Goal: Task Accomplishment & Management: Manage account settings

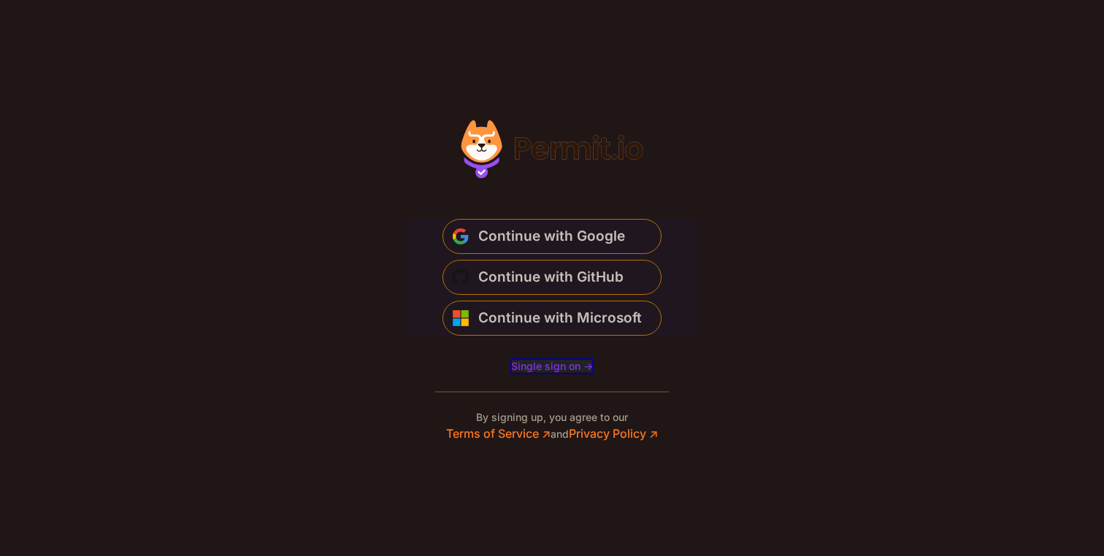
click at [561, 361] on span "Single sign on ->" at bounding box center [552, 366] width 82 height 12
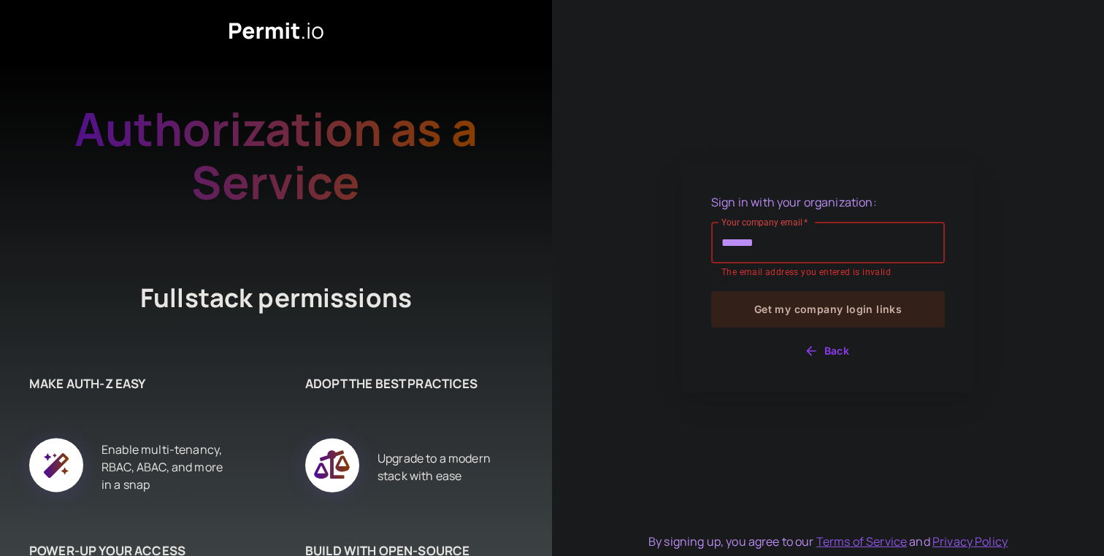
type input "**********"
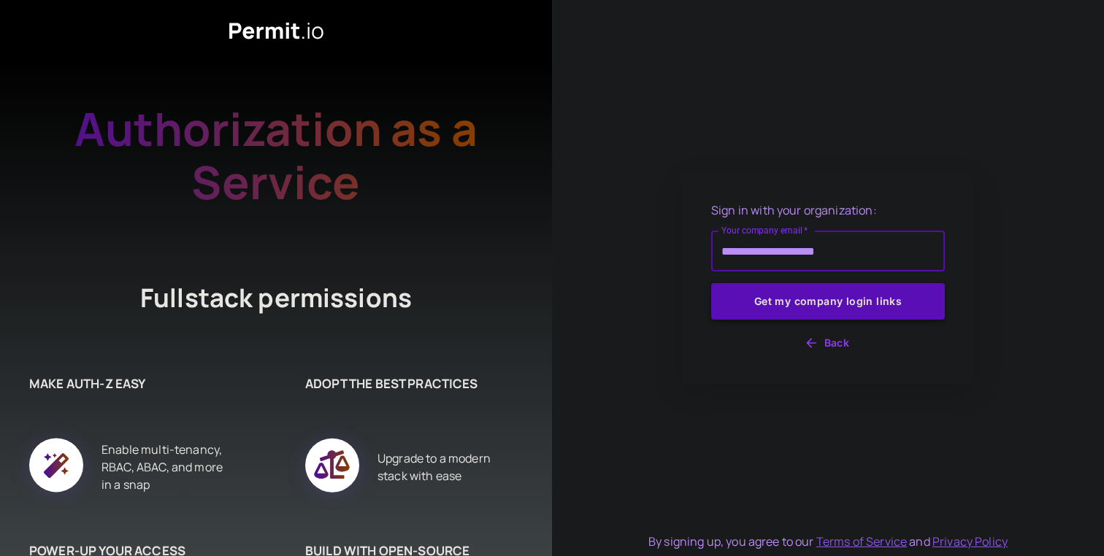
click at [836, 302] on button "Get my company login links" at bounding box center [828, 301] width 234 height 37
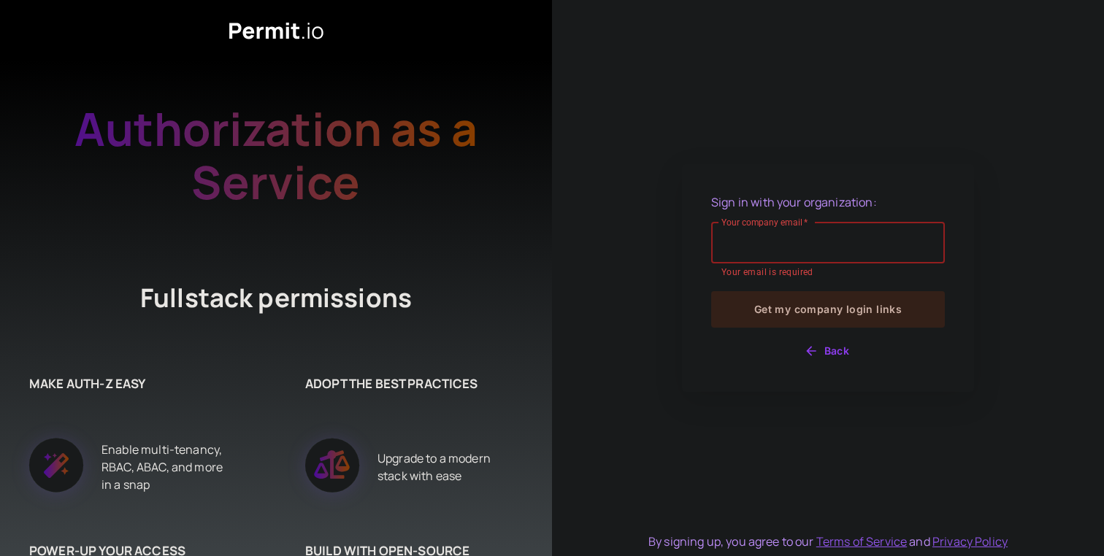
click at [788, 237] on input "Your company email   *" at bounding box center [828, 243] width 234 height 41
type input "**********"
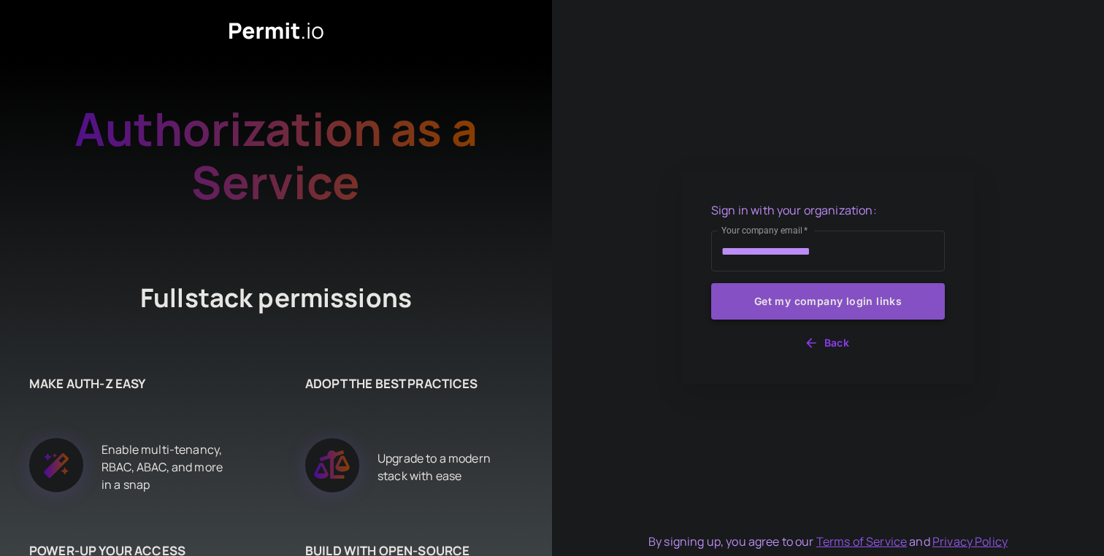
click at [806, 308] on button "Get my company login links" at bounding box center [828, 301] width 234 height 37
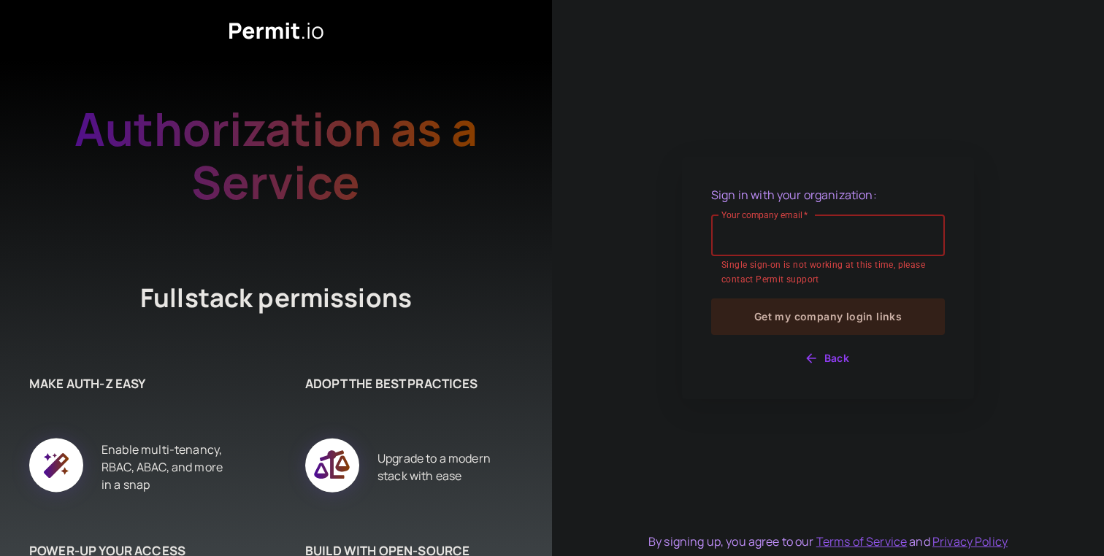
click at [821, 245] on input "Your company email   *" at bounding box center [828, 235] width 234 height 41
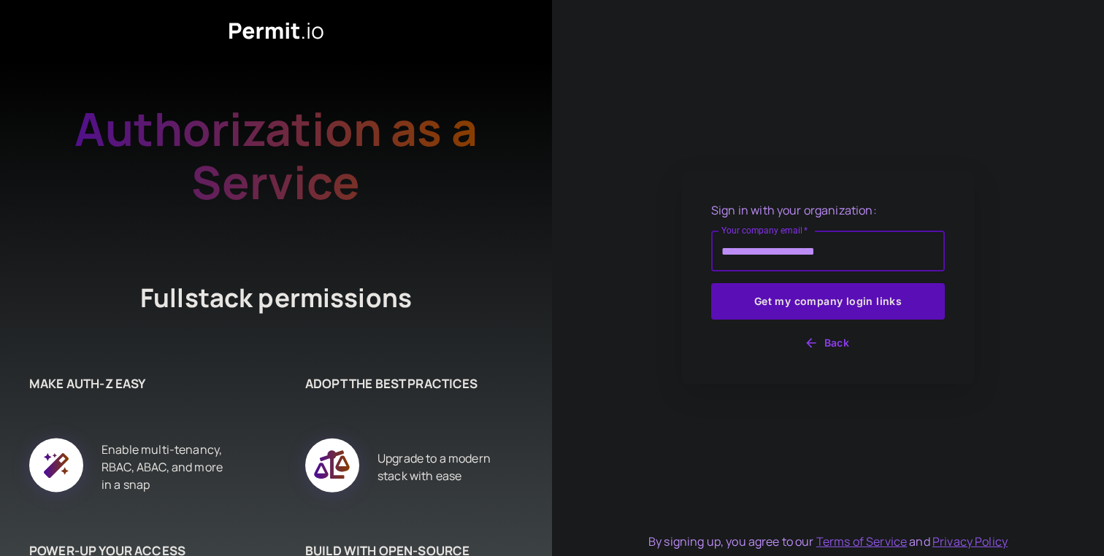
type input "**********"
click at [711, 283] on button "Get my company login links" at bounding box center [828, 301] width 234 height 37
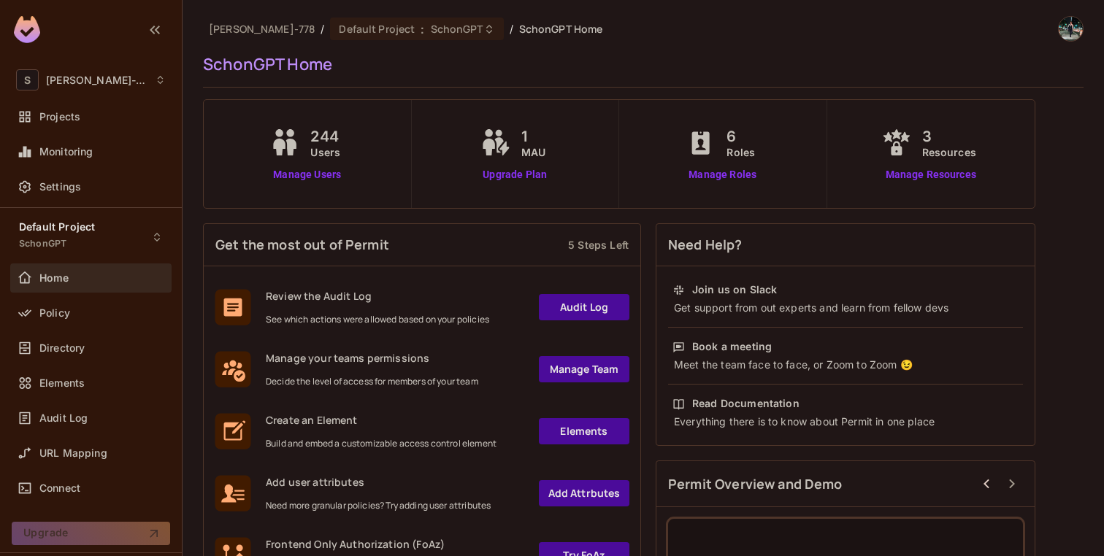
click at [98, 131] on div "Projects" at bounding box center [90, 119] width 161 height 35
click at [98, 127] on div "Projects" at bounding box center [90, 116] width 161 height 29
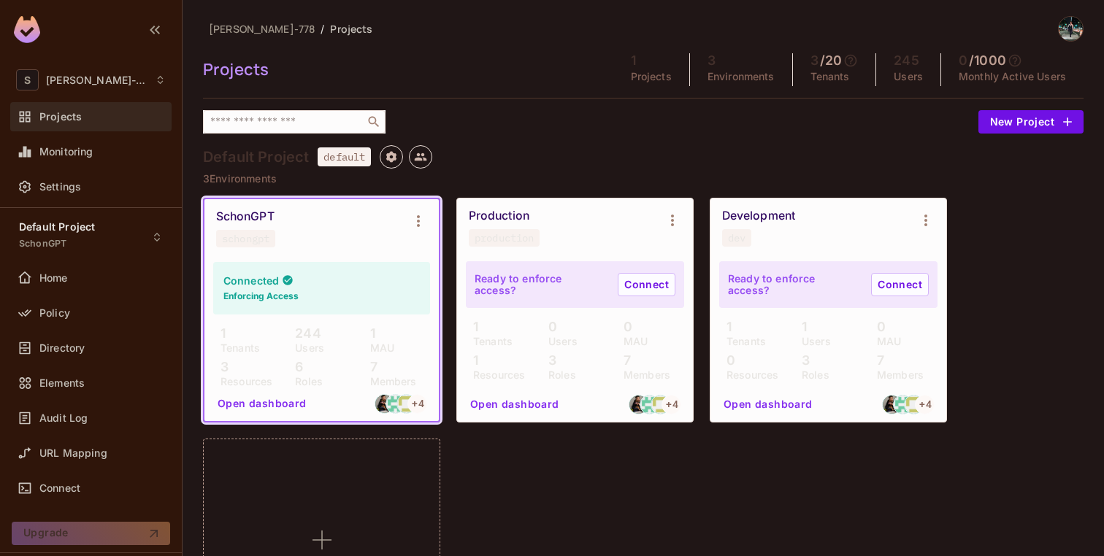
click at [724, 78] on p "Environments" at bounding box center [741, 77] width 67 height 12
click at [708, 61] on h5 "3" at bounding box center [712, 60] width 8 height 15
click at [318, 281] on div "Connected Enforcing Access" at bounding box center [321, 288] width 217 height 53
click at [262, 400] on button "Open dashboard" at bounding box center [262, 403] width 101 height 23
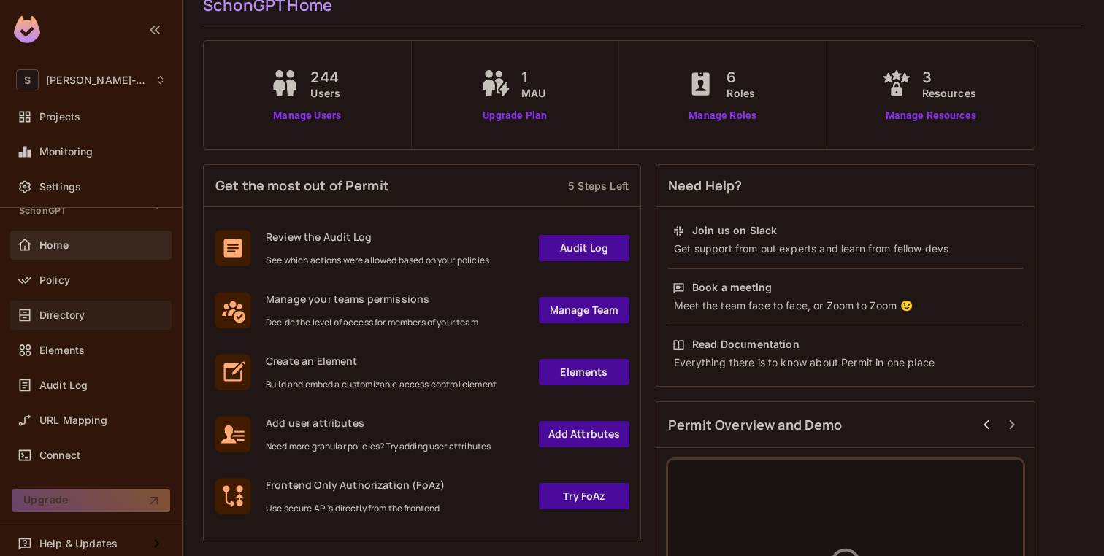
scroll to position [43, 0]
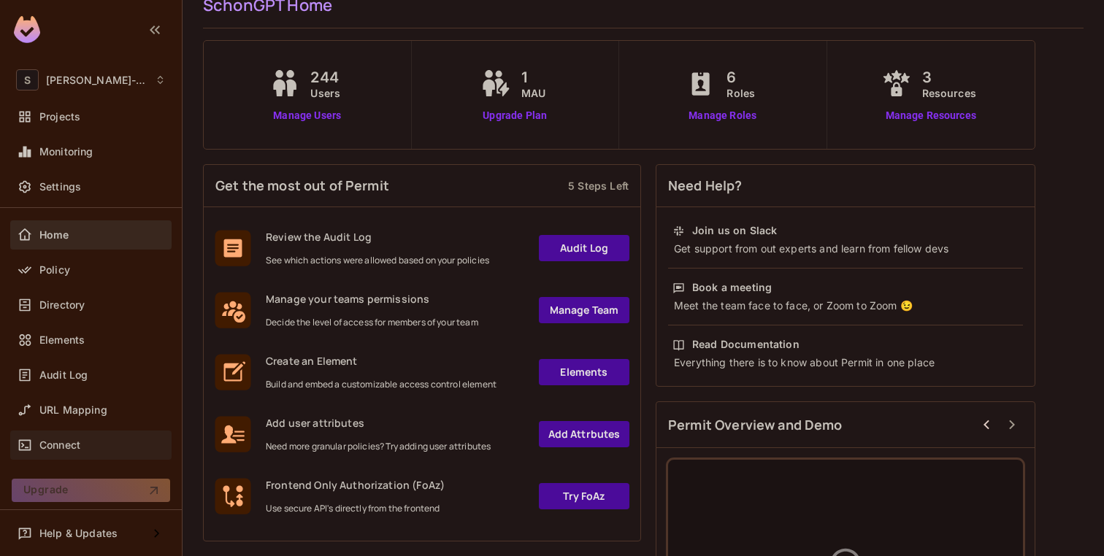
click at [90, 440] on div "Connect" at bounding box center [102, 446] width 126 height 12
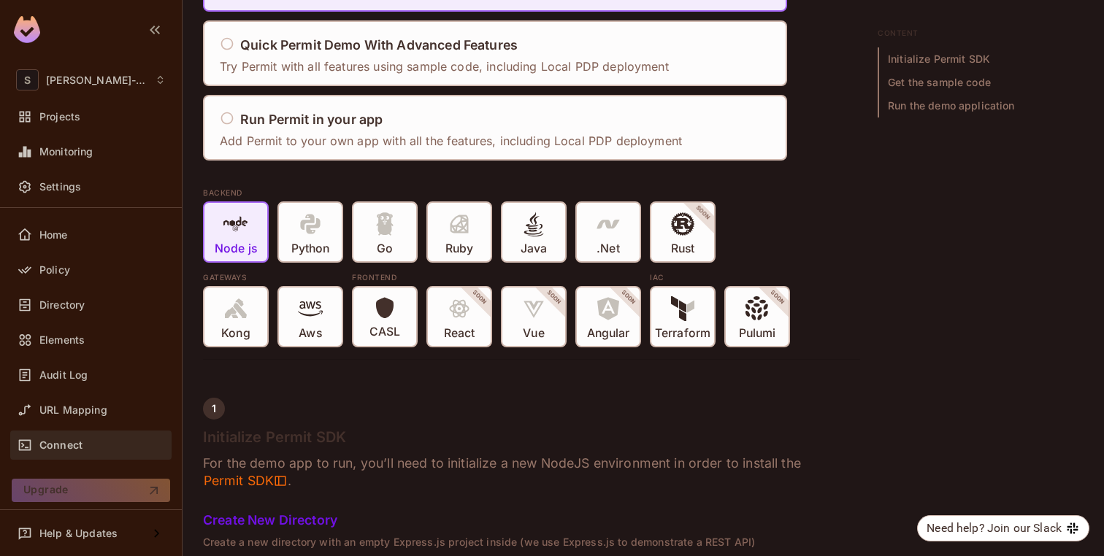
scroll to position [200, 0]
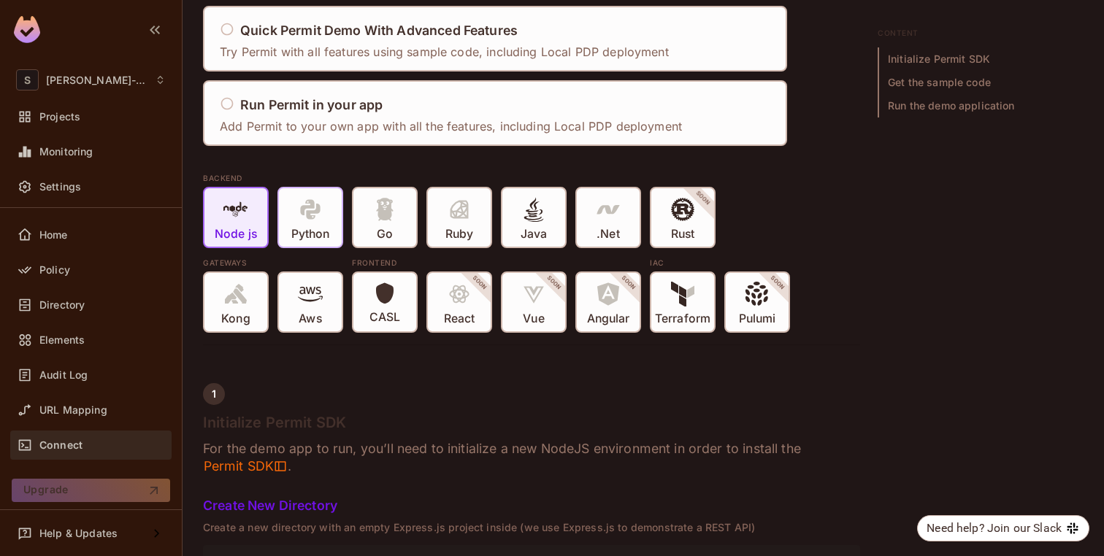
click at [312, 214] on icon at bounding box center [310, 209] width 25 height 25
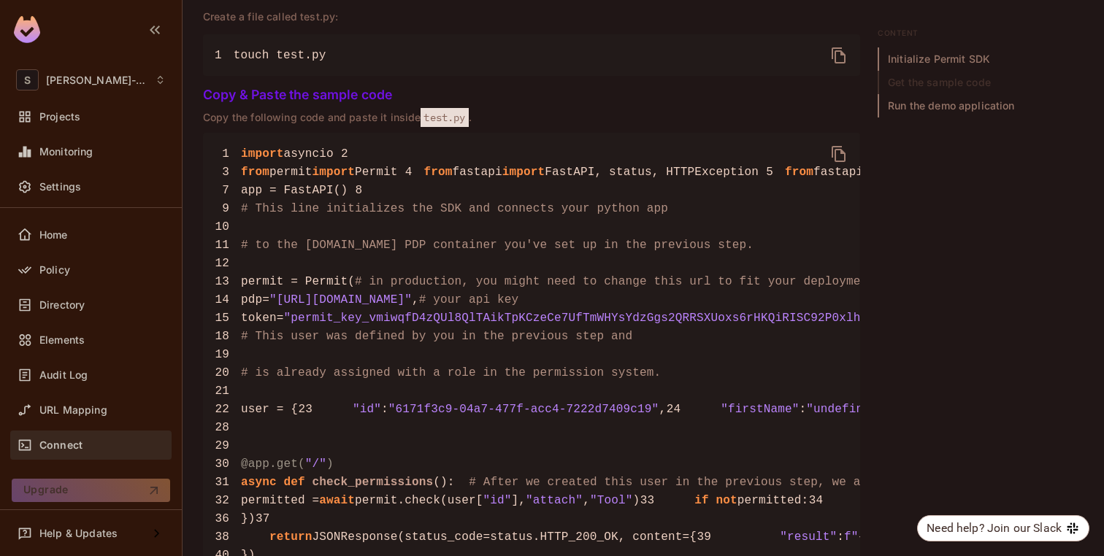
scroll to position [1131, 0]
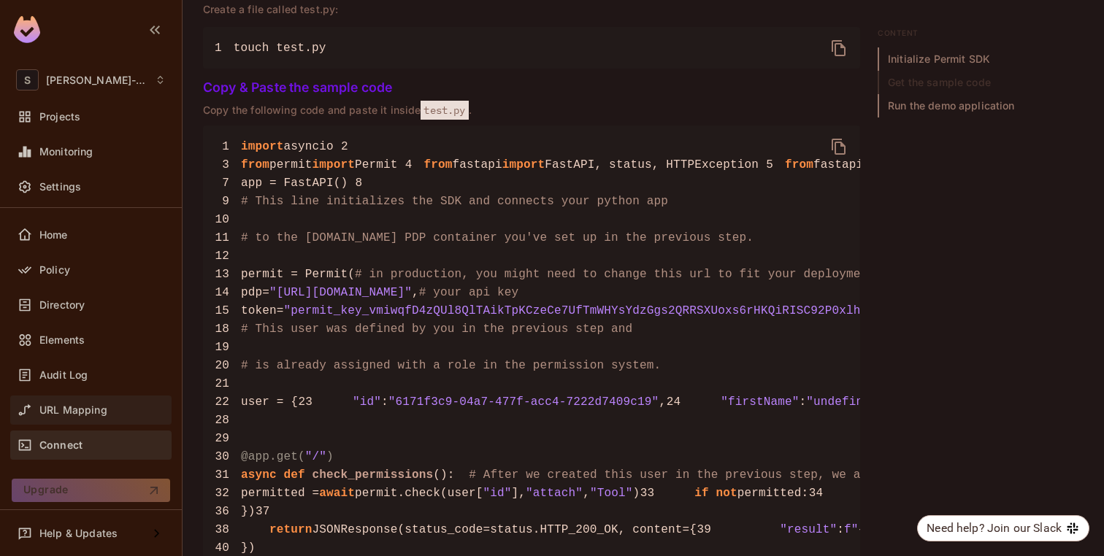
click at [115, 405] on div "URL Mapping" at bounding box center [102, 411] width 126 height 12
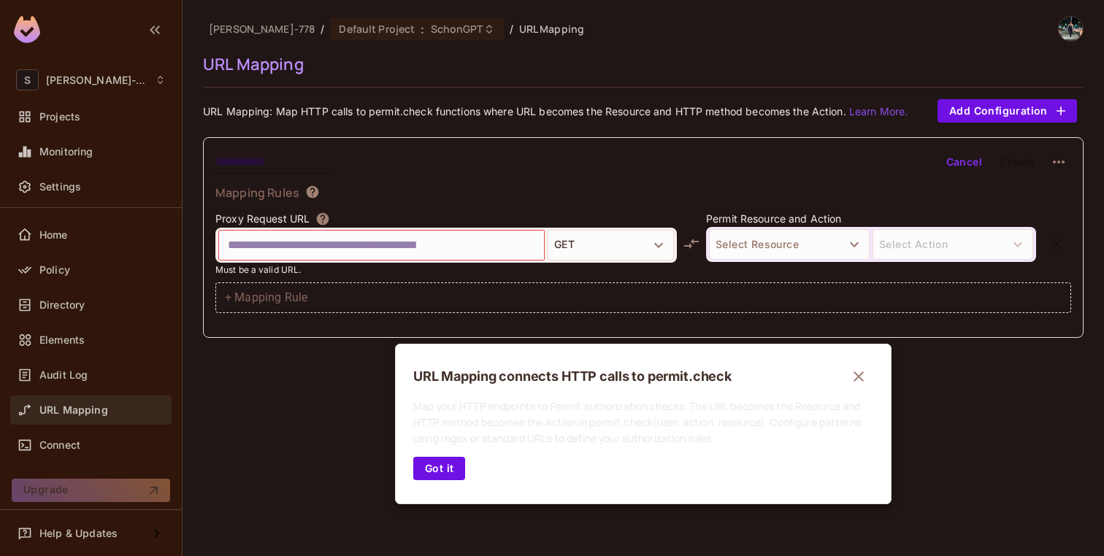
click at [58, 312] on div at bounding box center [552, 278] width 1104 height 556
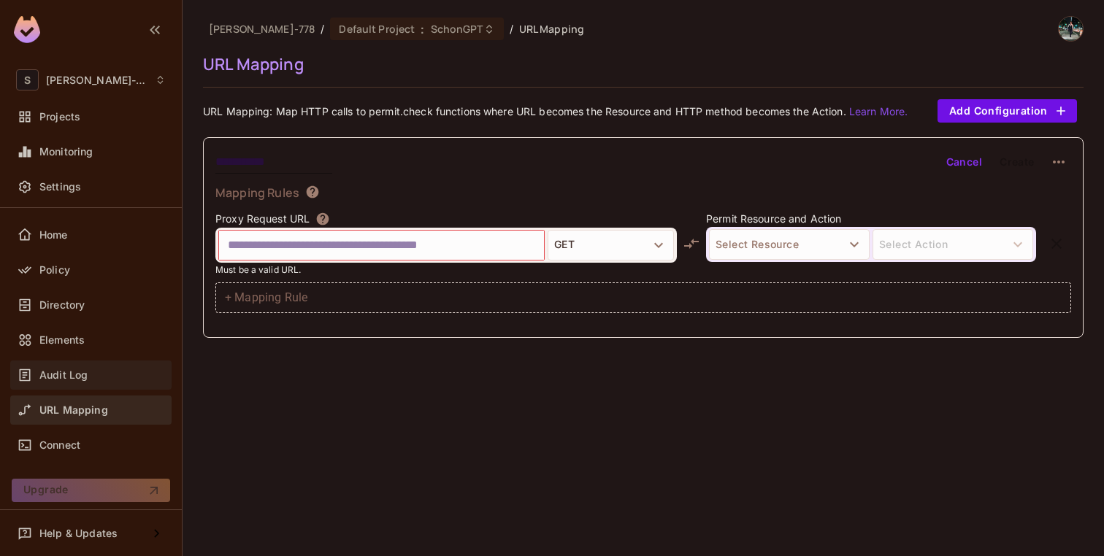
click at [67, 377] on span "Audit Log" at bounding box center [63, 375] width 48 height 12
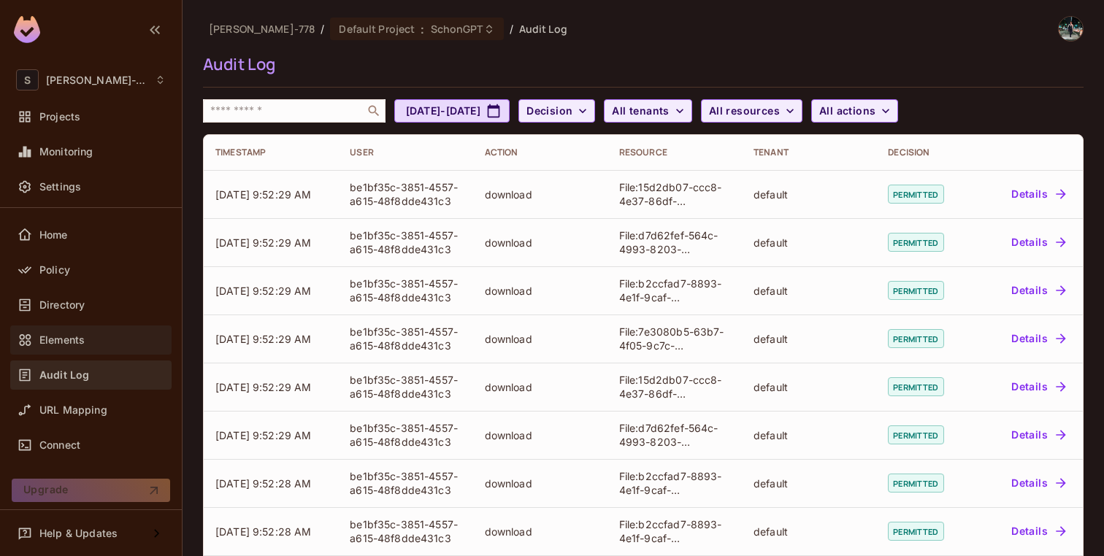
click at [113, 334] on div "Elements" at bounding box center [102, 340] width 126 height 12
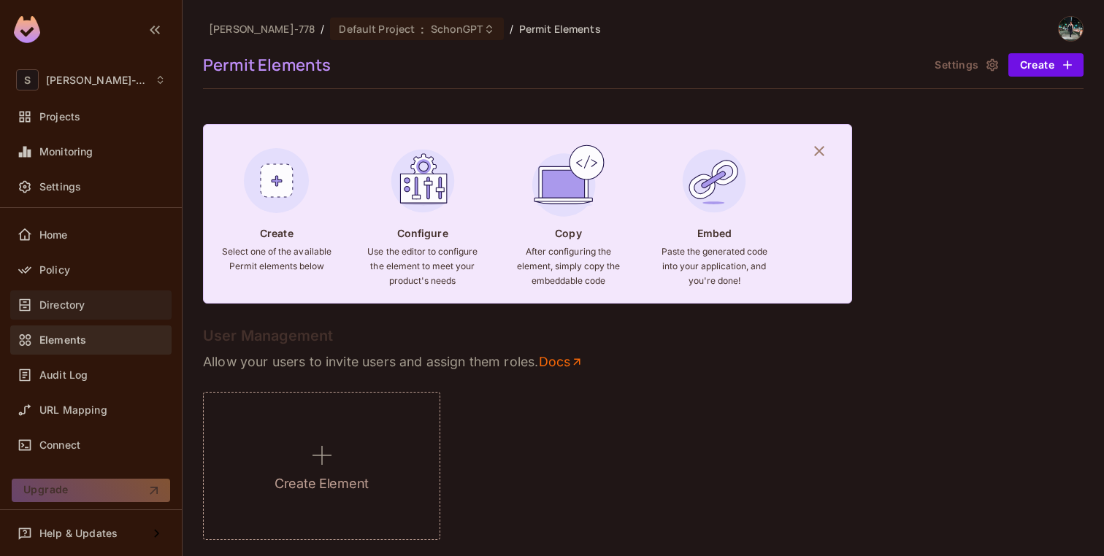
click at [115, 313] on div "Directory" at bounding box center [90, 305] width 161 height 29
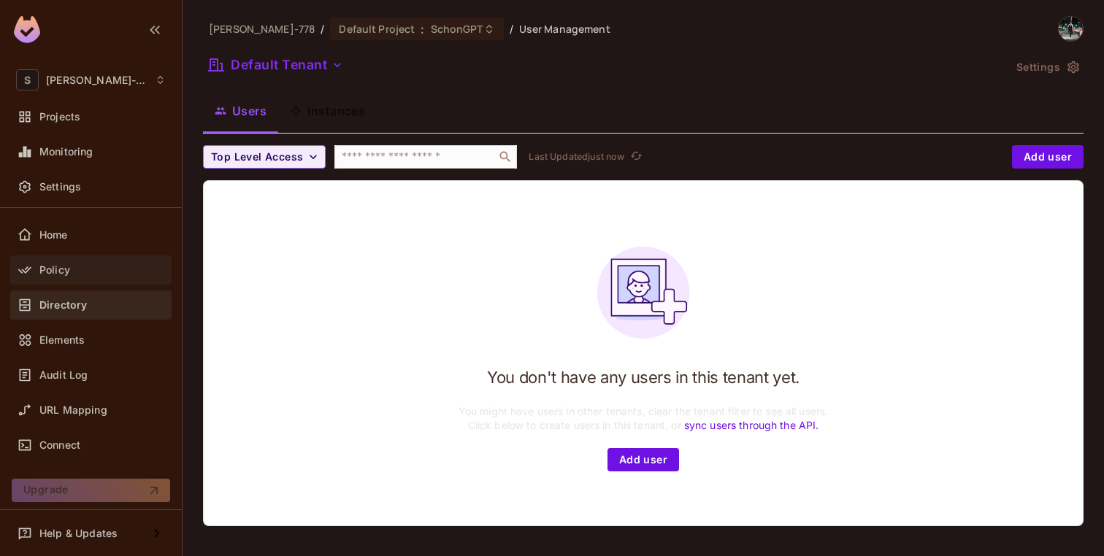
click at [127, 272] on div "Policy" at bounding box center [102, 270] width 126 height 12
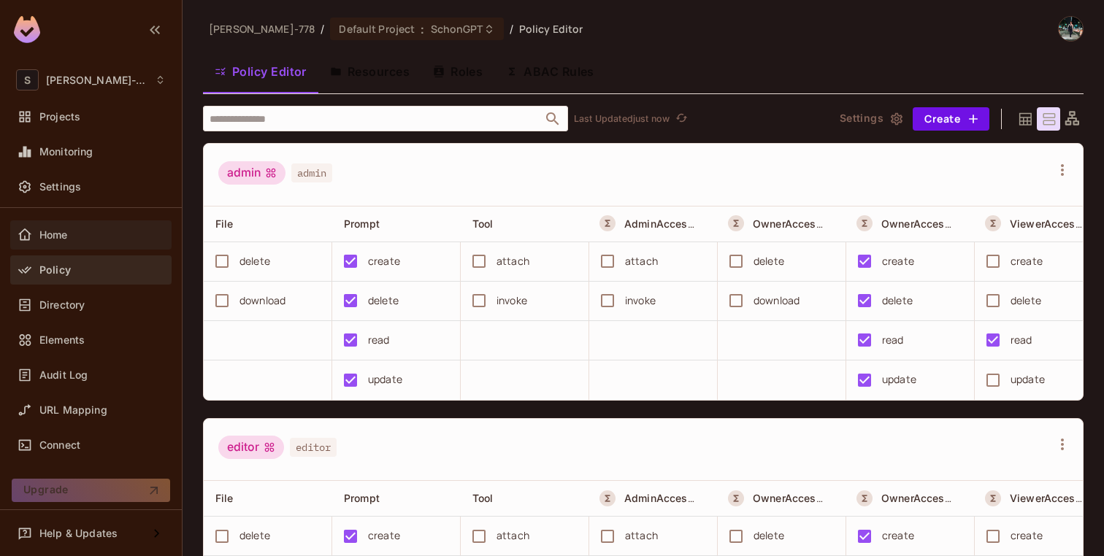
click at [125, 229] on div "Home" at bounding box center [102, 235] width 126 height 12
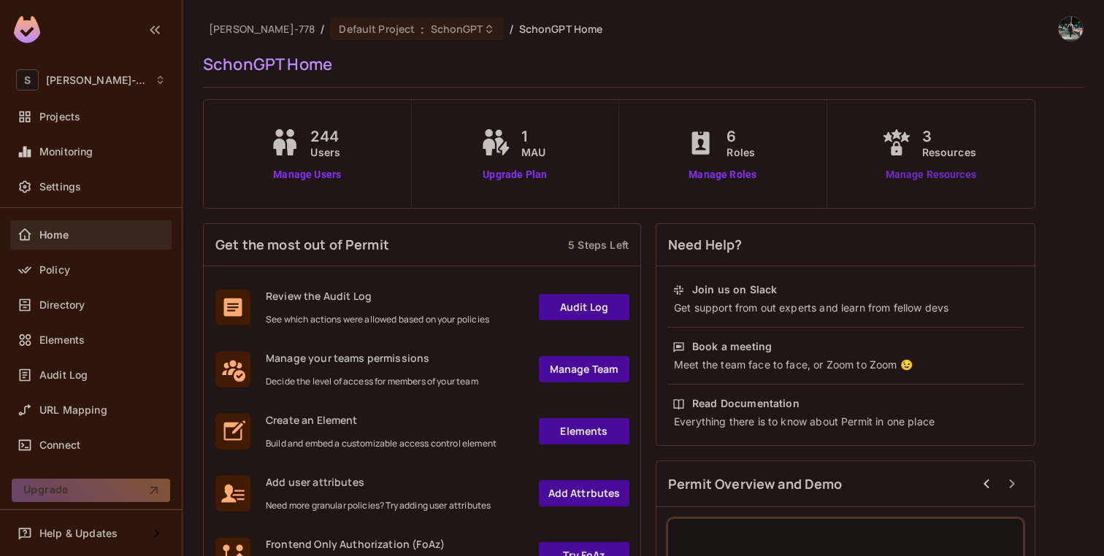
click at [970, 173] on link "Manage Resources" at bounding box center [930, 174] width 105 height 15
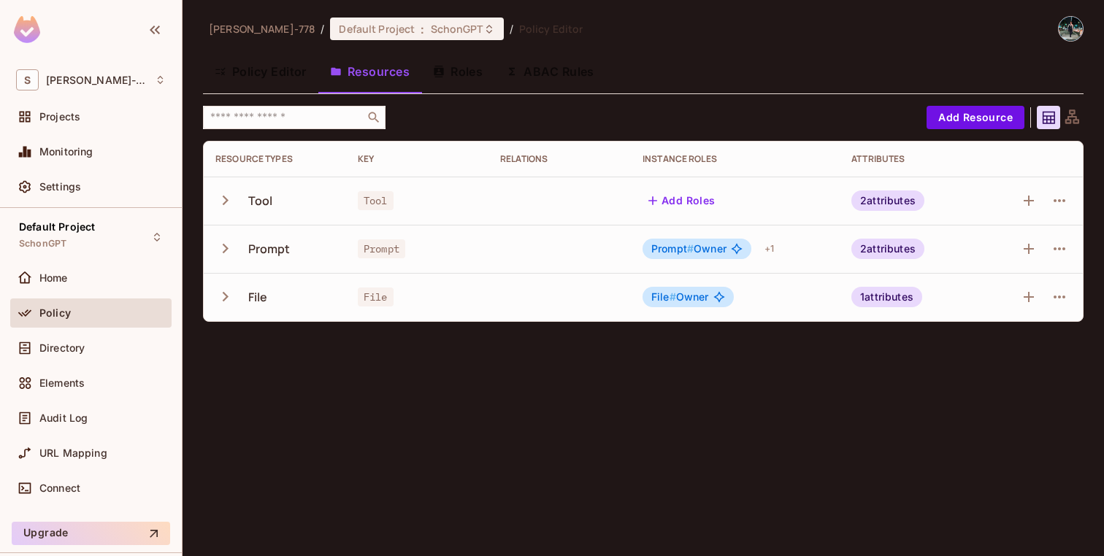
click at [218, 294] on icon "button" at bounding box center [225, 297] width 20 height 20
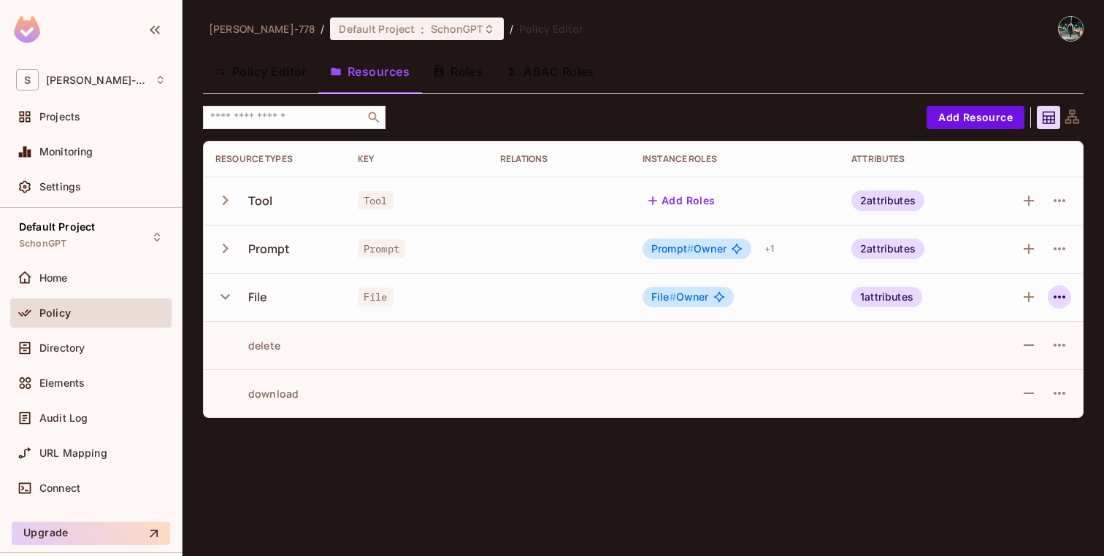
click at [1060, 296] on icon "button" at bounding box center [1060, 297] width 18 height 18
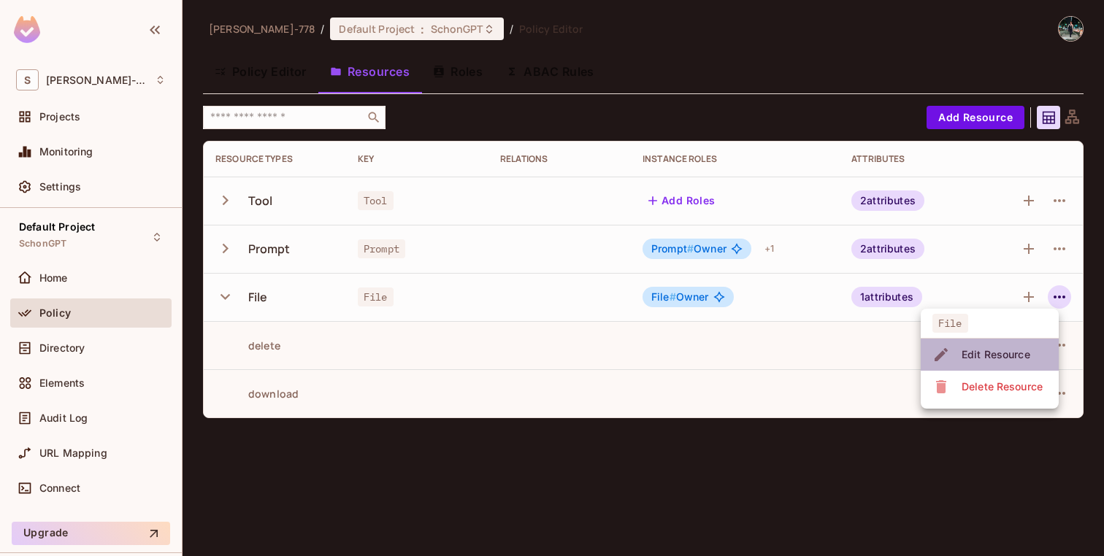
click at [1019, 361] on div "Edit Resource" at bounding box center [996, 355] width 69 height 15
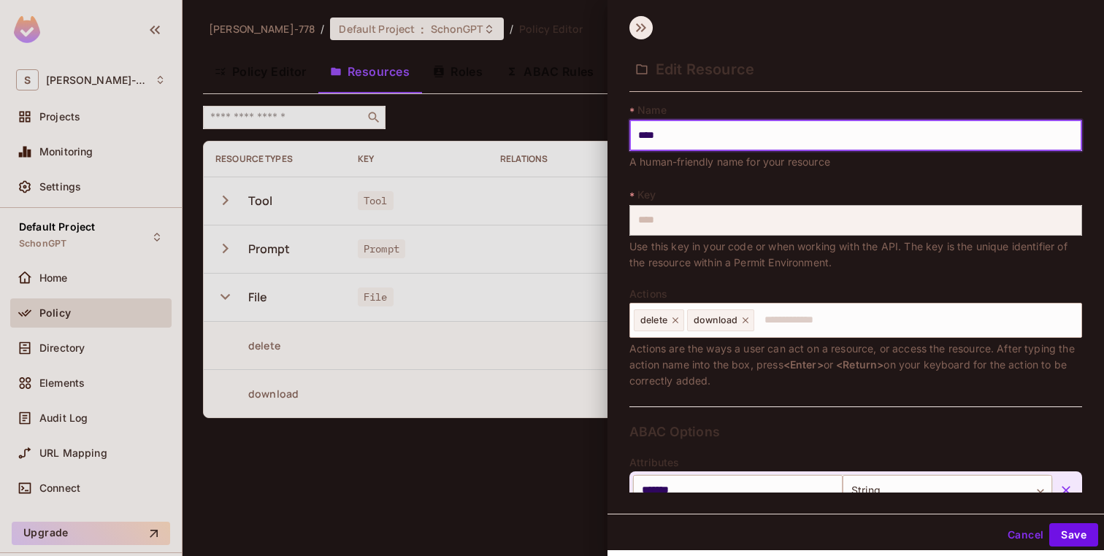
click at [638, 19] on icon at bounding box center [640, 27] width 23 height 23
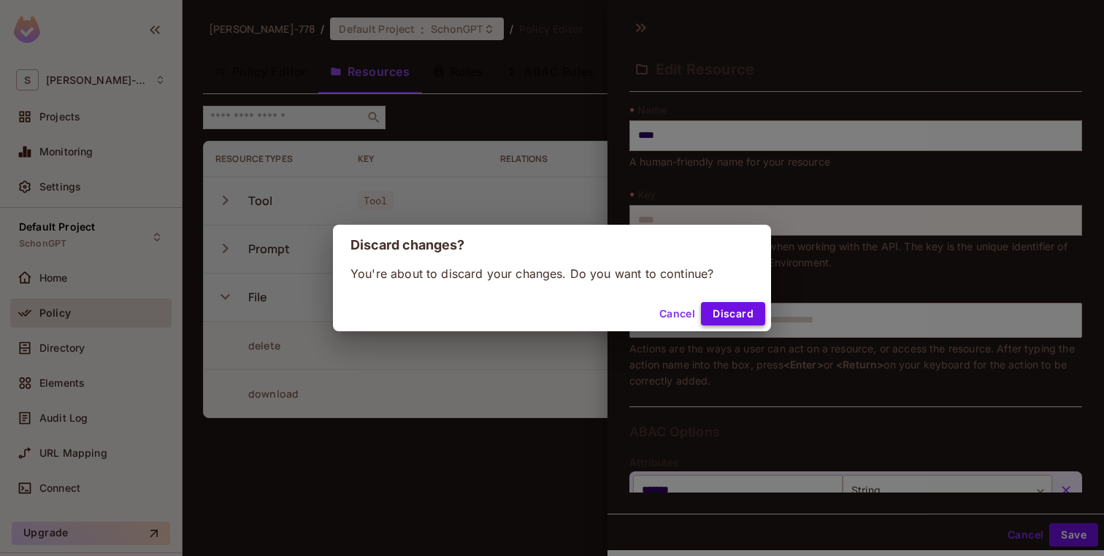
click at [714, 315] on button "Discard" at bounding box center [733, 313] width 64 height 23
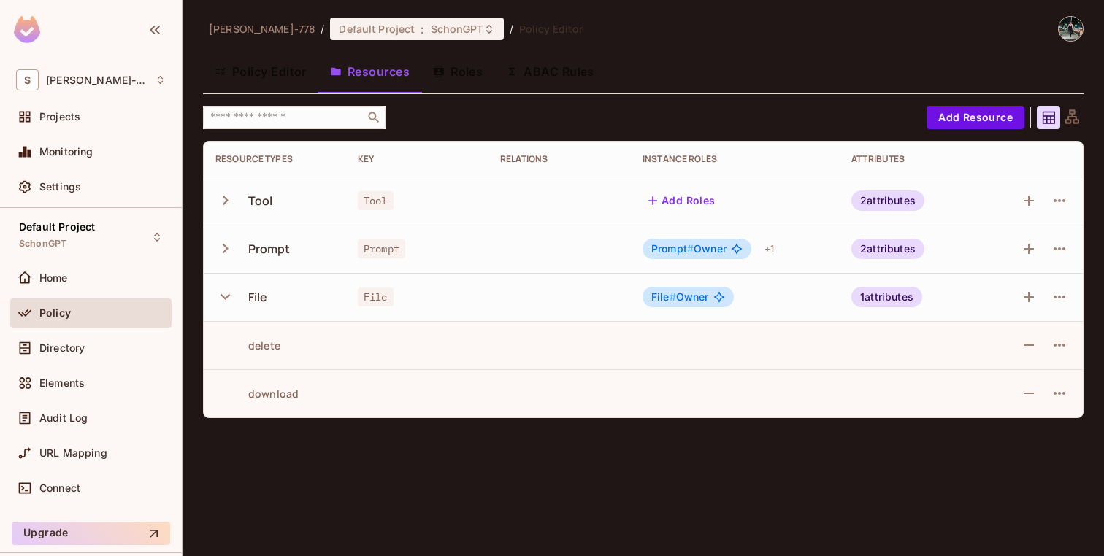
click at [470, 71] on button "Roles" at bounding box center [457, 71] width 73 height 37
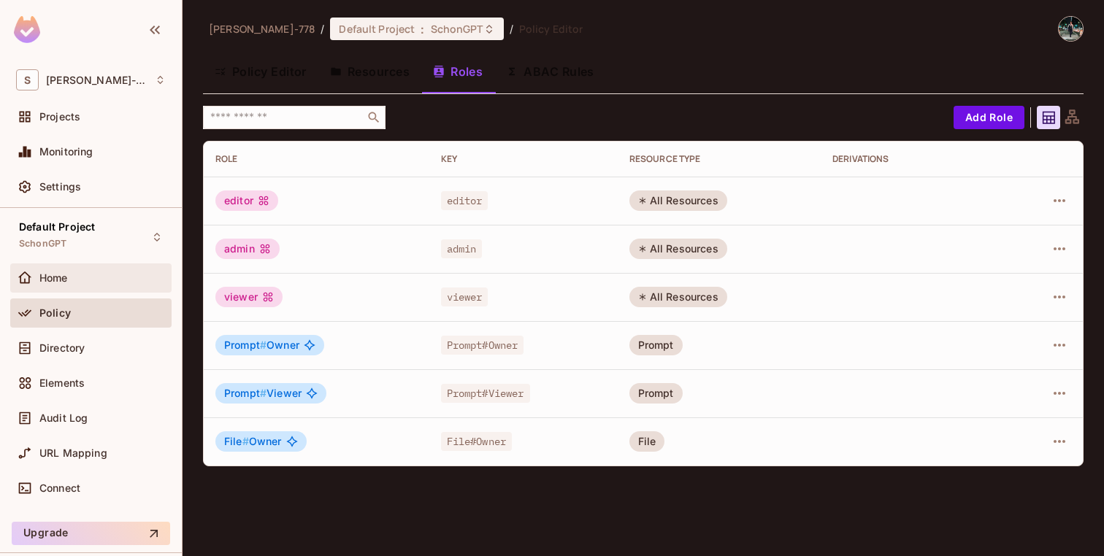
click at [112, 277] on div "Home" at bounding box center [102, 278] width 126 height 12
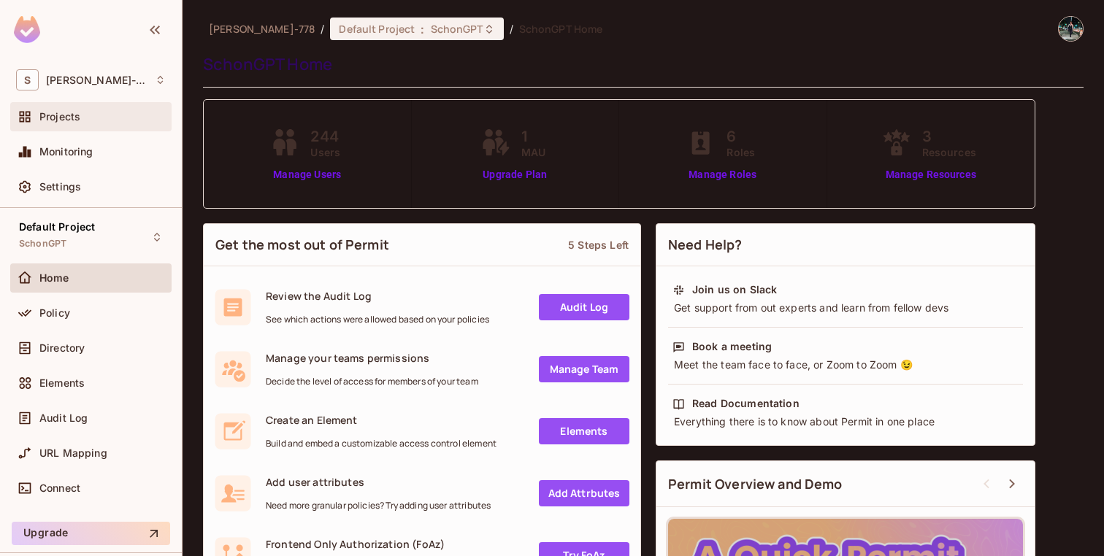
click at [102, 120] on div "Projects" at bounding box center [102, 117] width 126 height 12
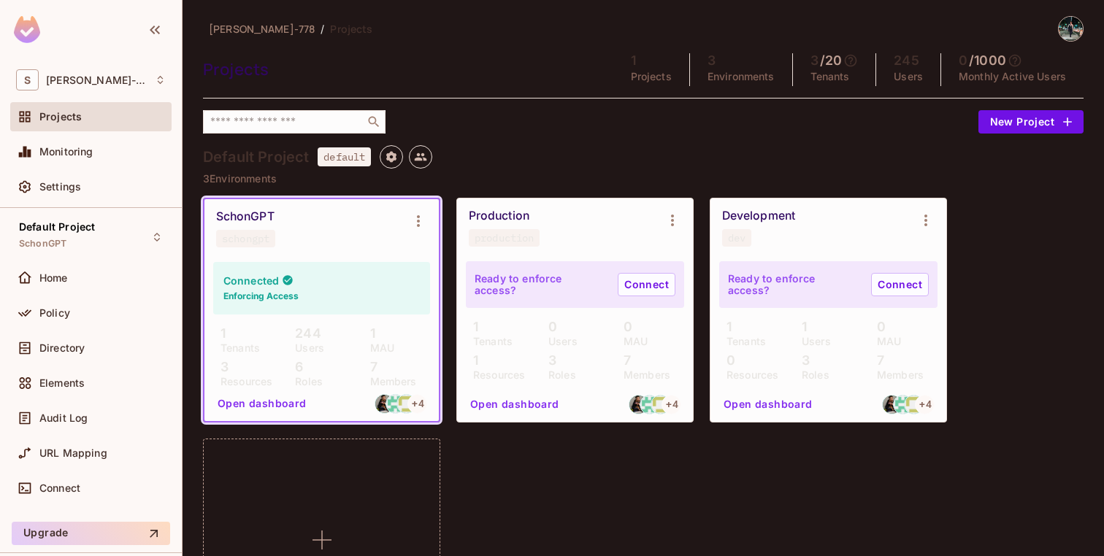
click at [265, 299] on h6 "Enforcing Access" at bounding box center [260, 296] width 75 height 13
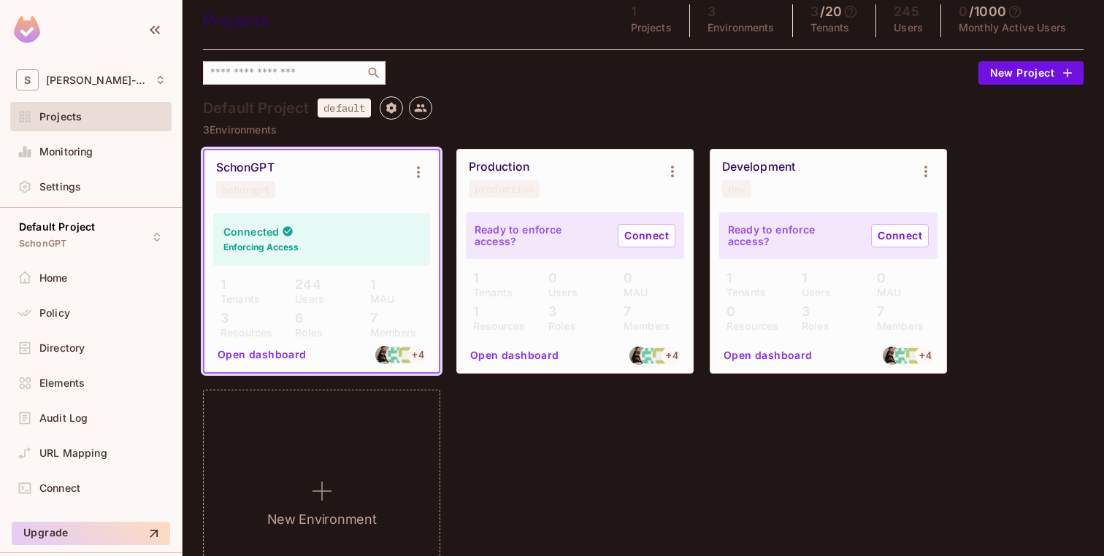
scroll to position [55, 0]
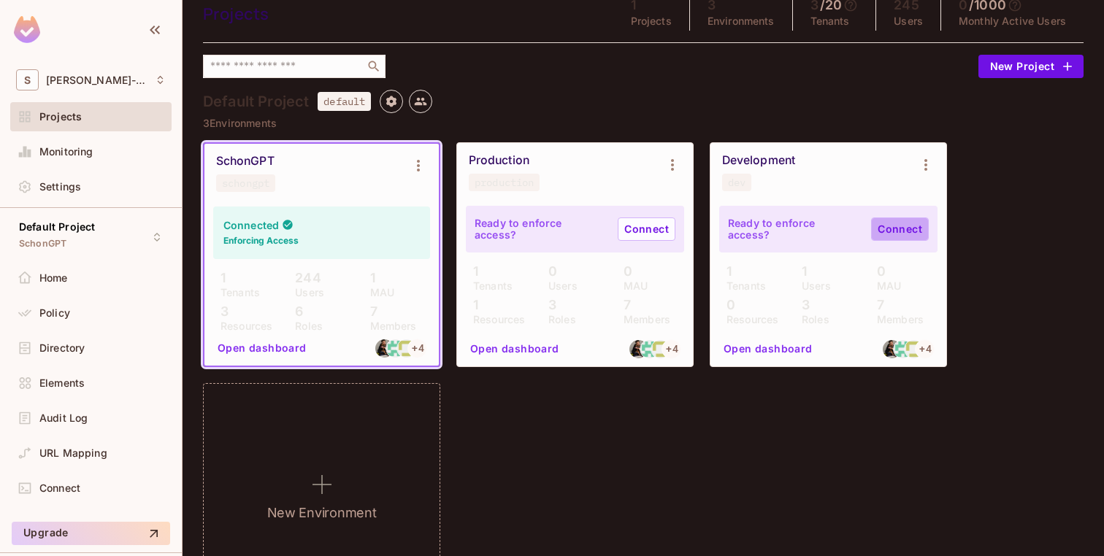
click at [880, 233] on link "Connect" at bounding box center [900, 229] width 58 height 23
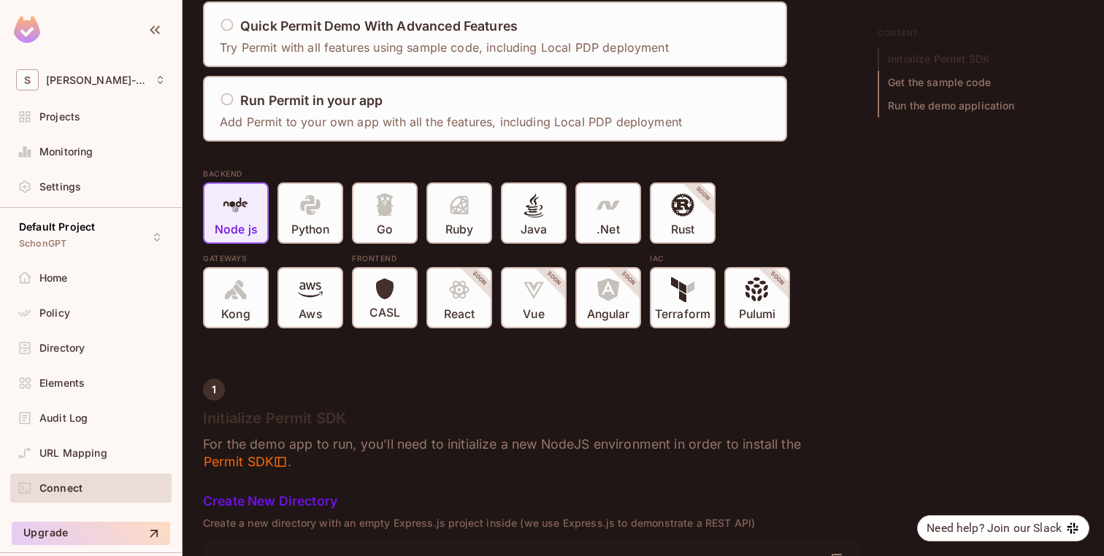
scroll to position [204, 0]
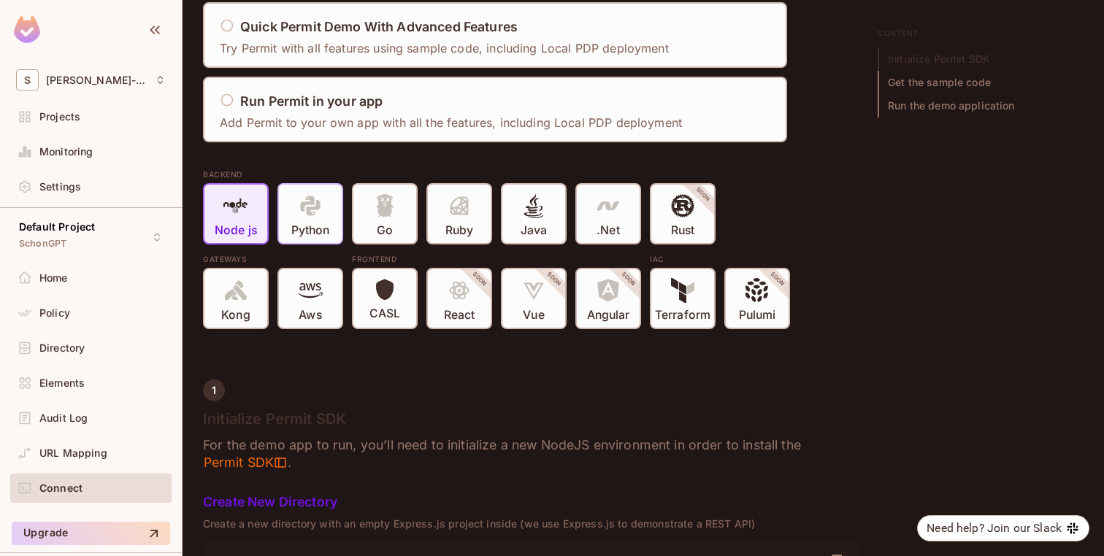
click at [320, 230] on p "Python" at bounding box center [310, 230] width 38 height 15
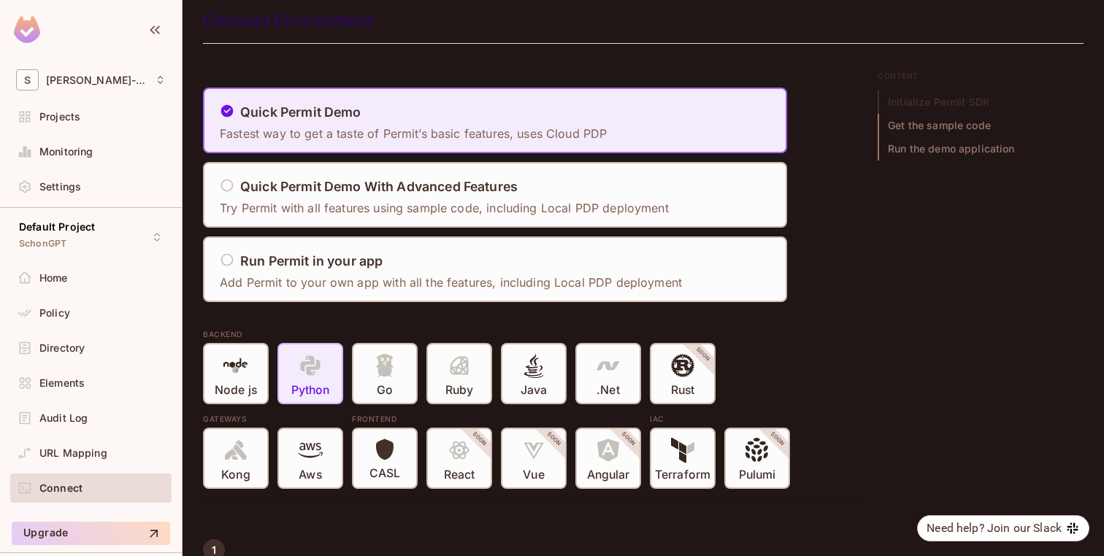
scroll to position [0, 0]
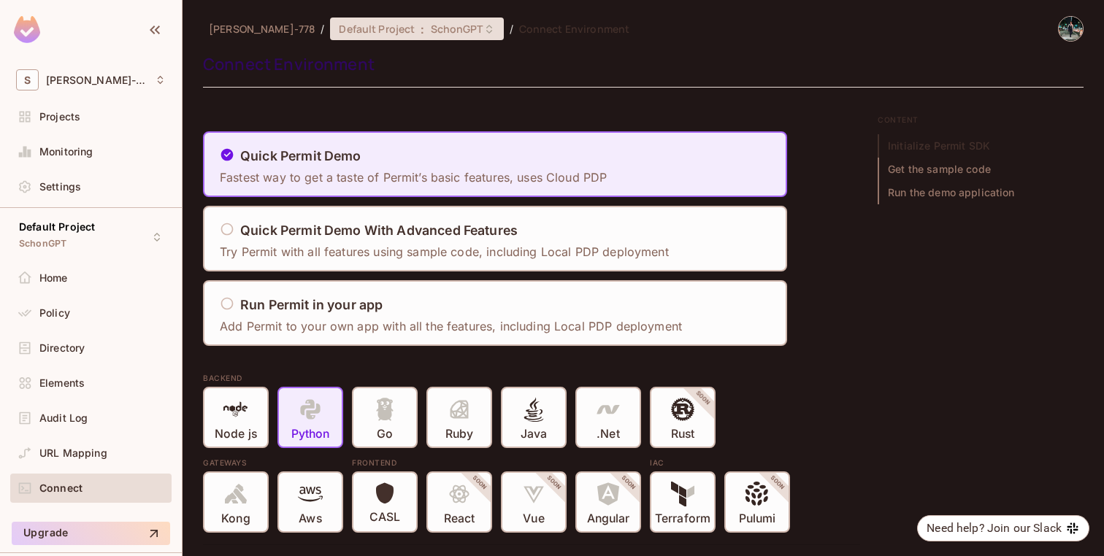
click at [339, 30] on span "Default Project" at bounding box center [377, 29] width 76 height 14
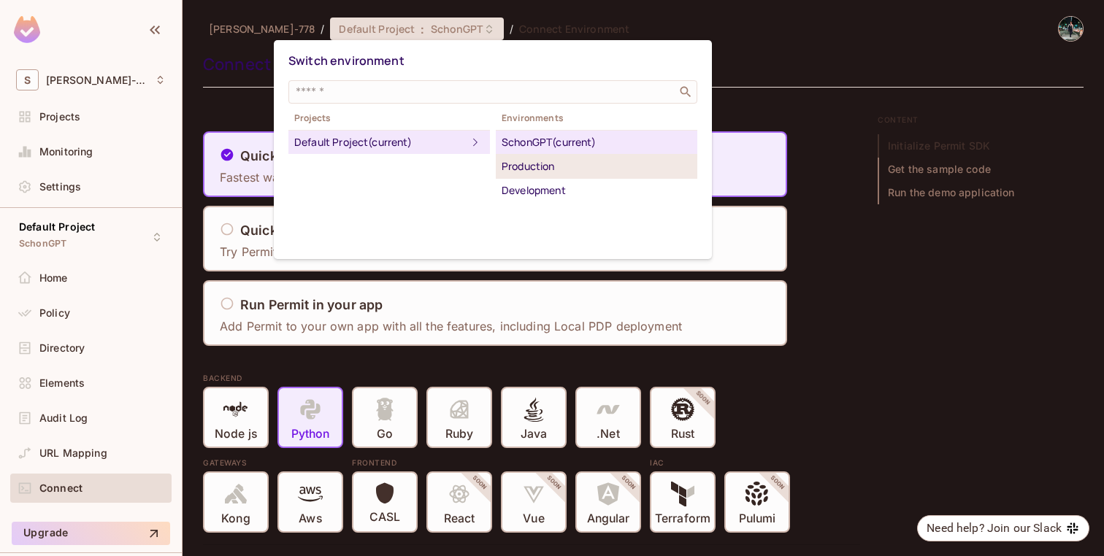
click at [559, 161] on div "Production" at bounding box center [597, 167] width 190 height 18
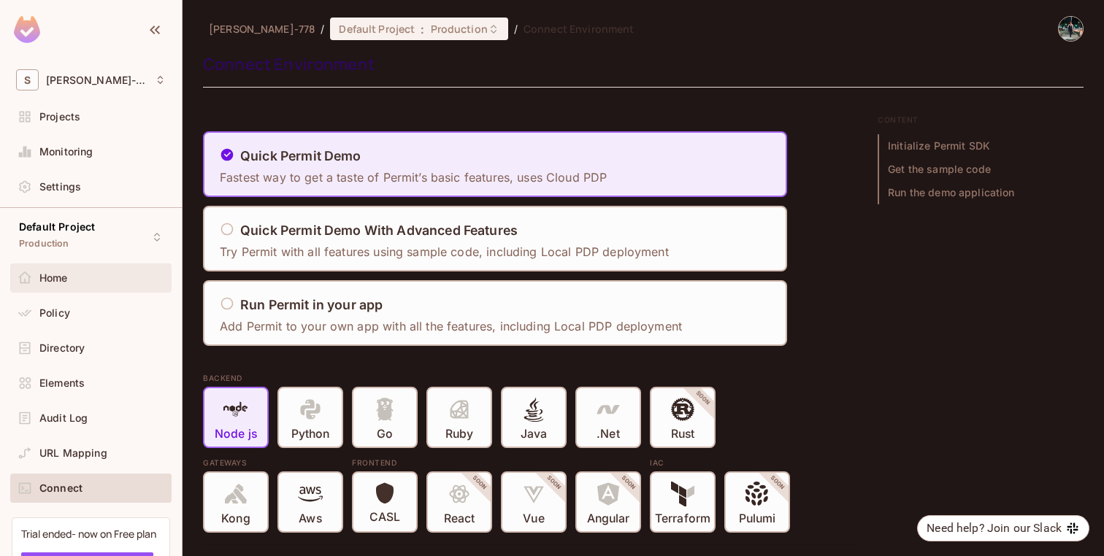
click at [61, 285] on div "Home" at bounding box center [91, 278] width 150 height 18
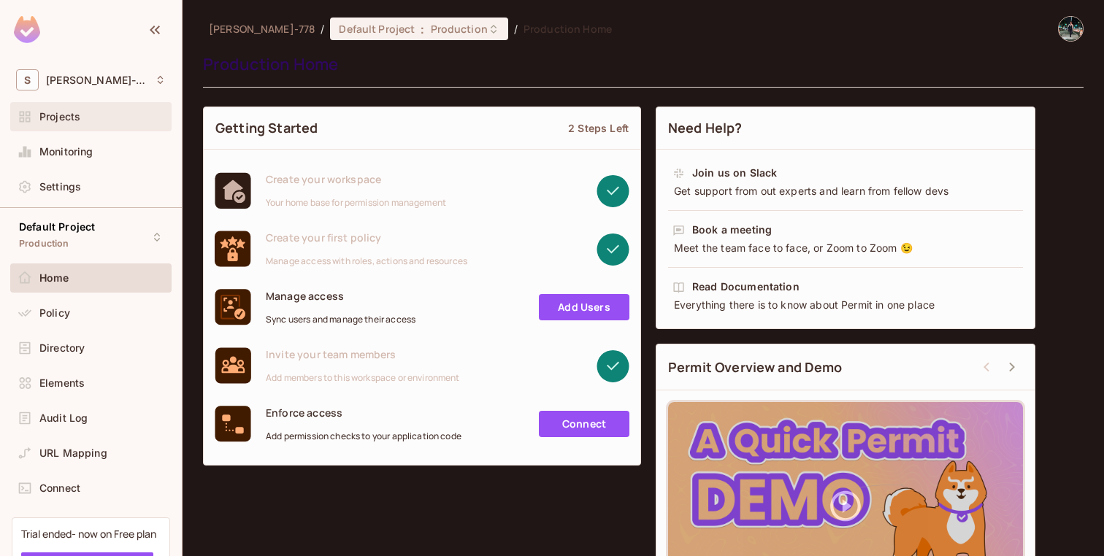
click at [94, 116] on div "Projects" at bounding box center [102, 117] width 126 height 12
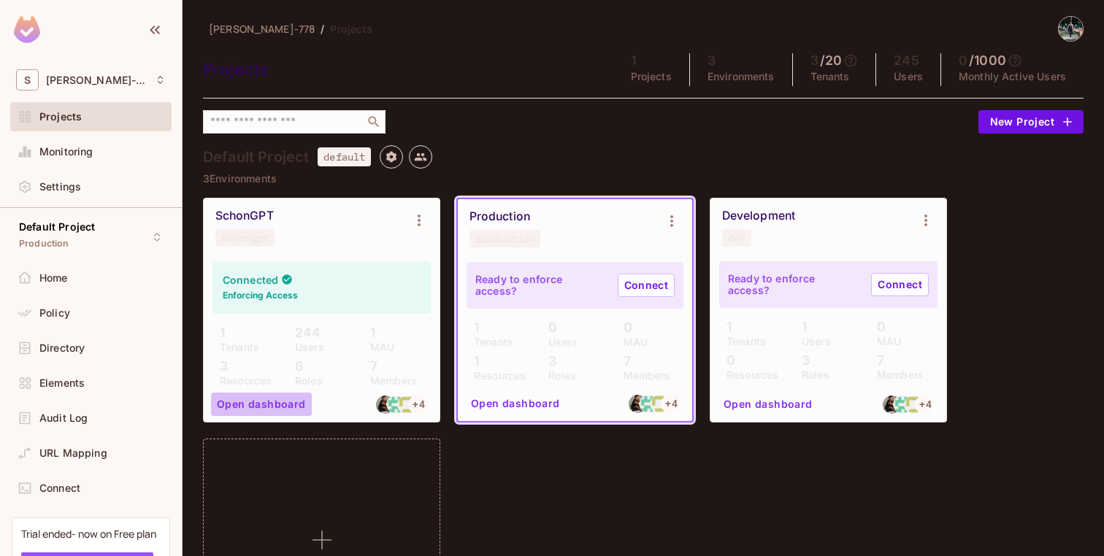
click at [269, 402] on button "Open dashboard" at bounding box center [261, 404] width 101 height 23
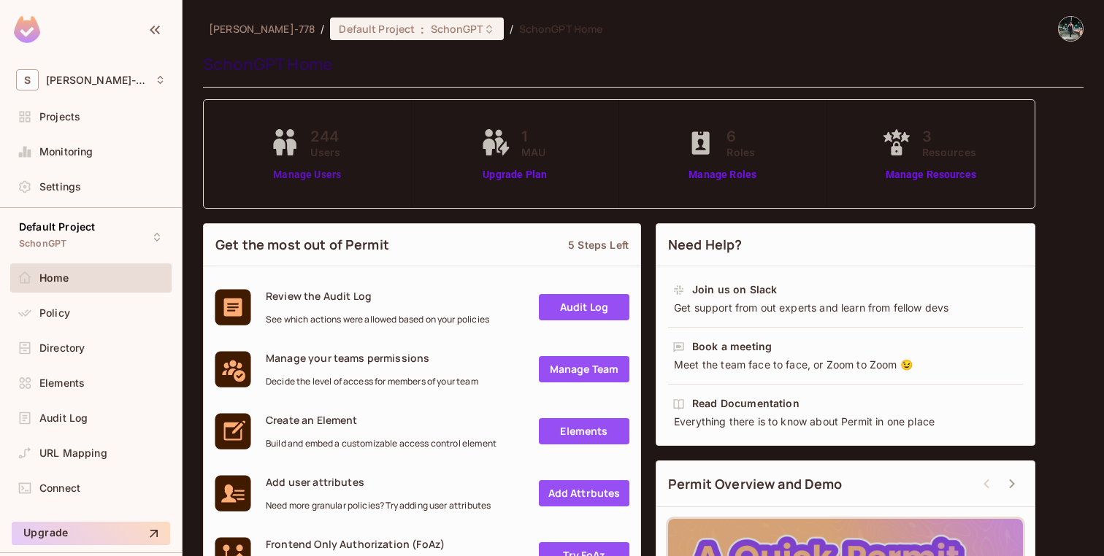
click at [314, 170] on link "Manage Users" at bounding box center [307, 174] width 81 height 15
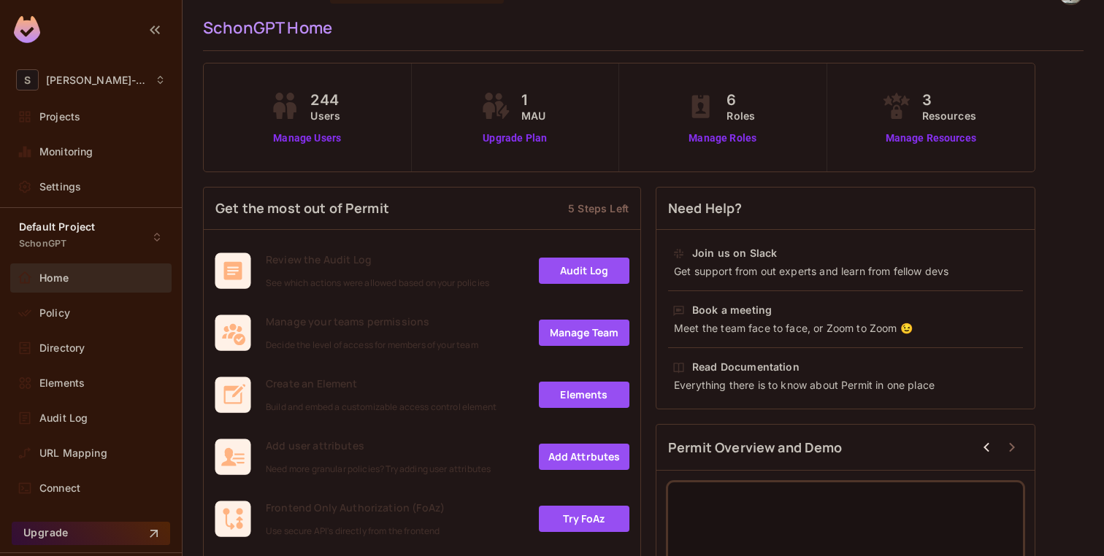
scroll to position [32, 0]
